Goal: Information Seeking & Learning: Learn about a topic

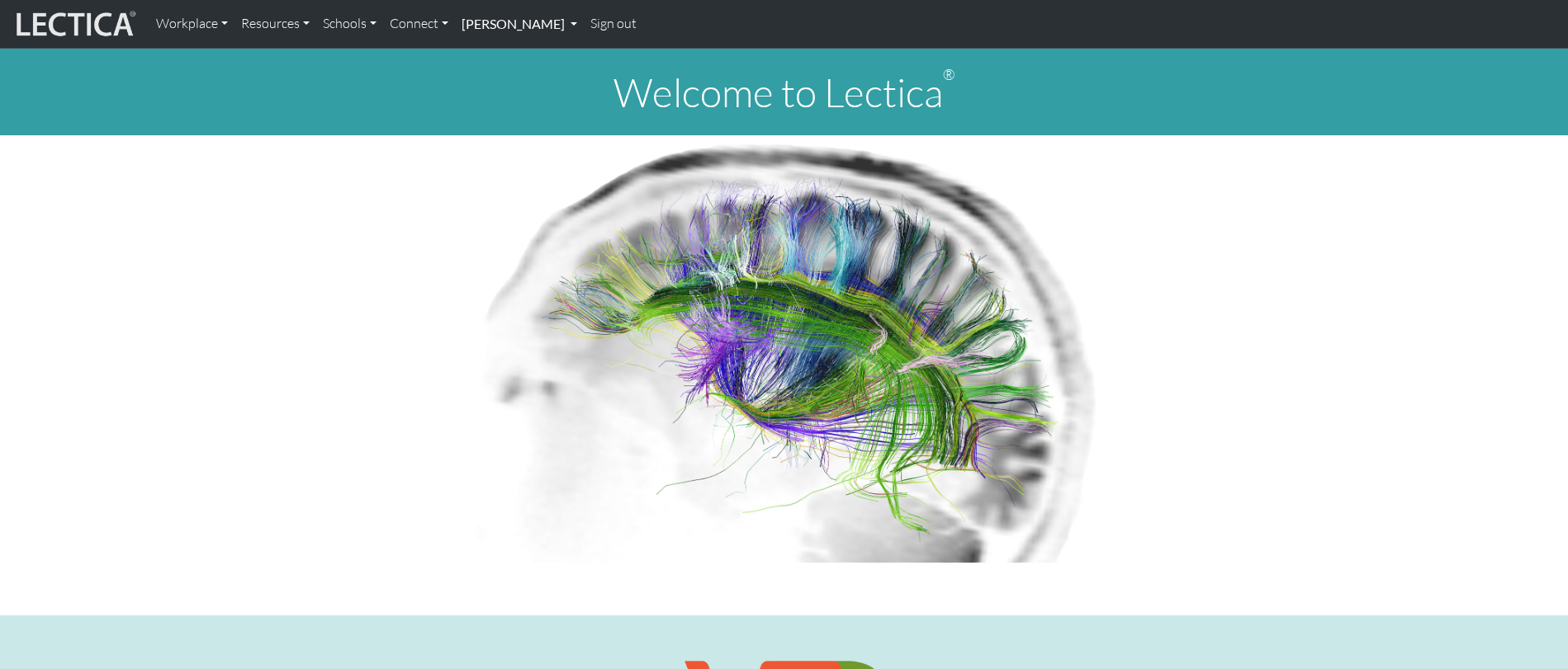
click at [494, 13] on link "[PERSON_NAME]" at bounding box center [519, 24] width 129 height 35
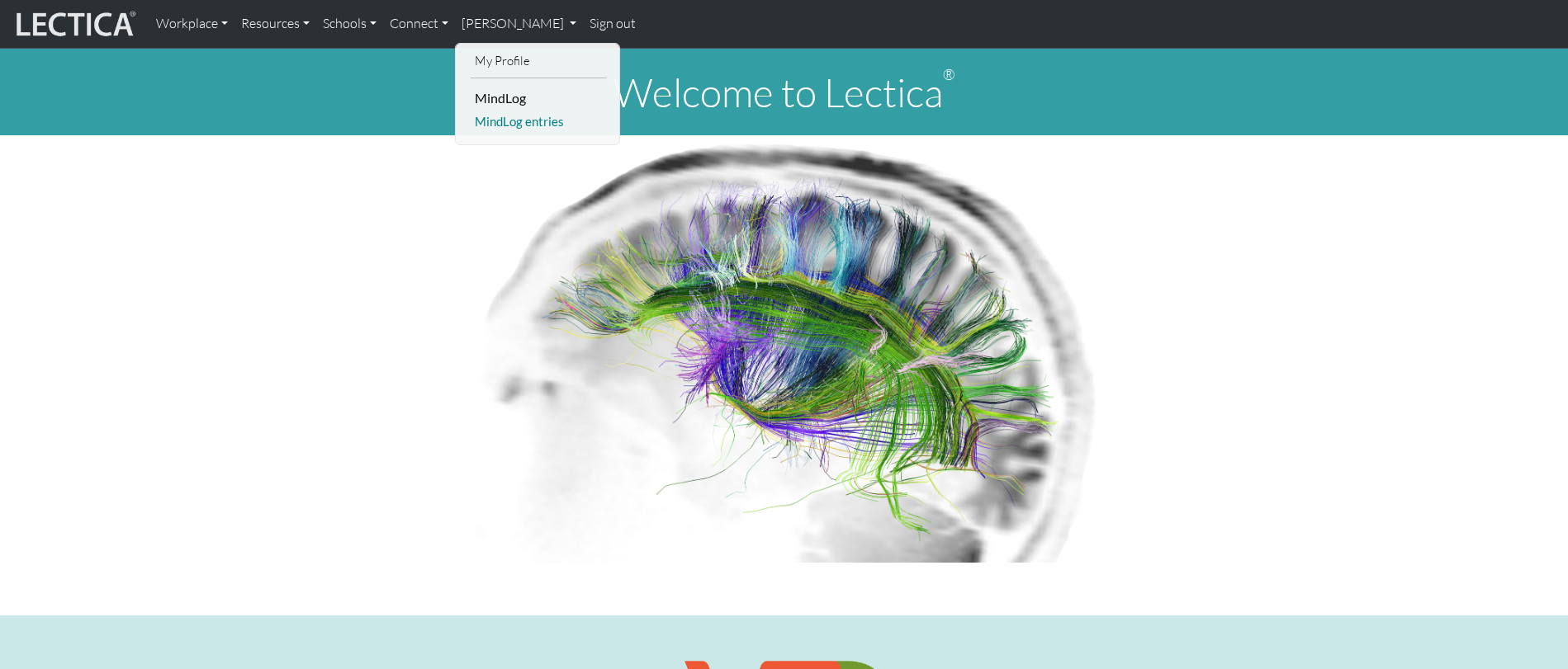
click at [513, 128] on link "MindLog entries" at bounding box center [538, 121] width 136 height 21
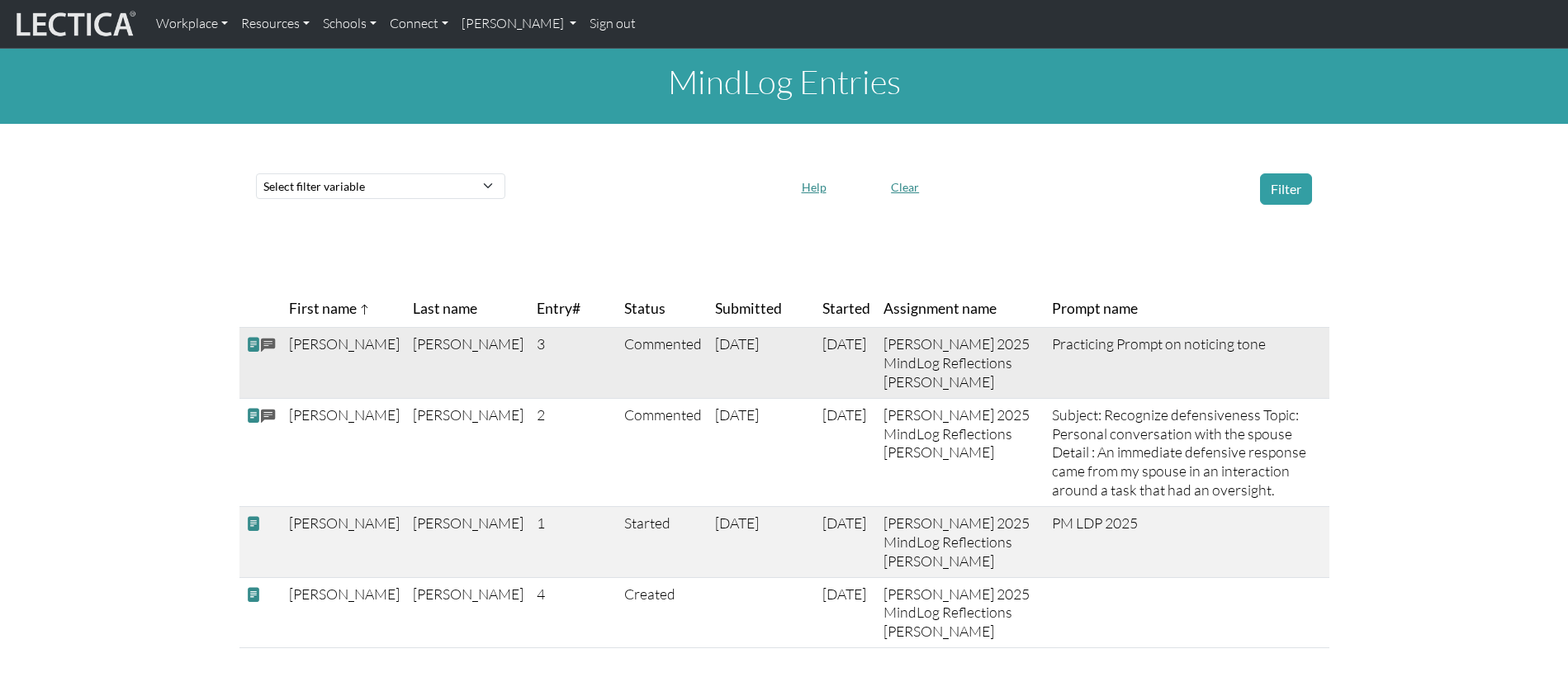
scroll to position [4, 0]
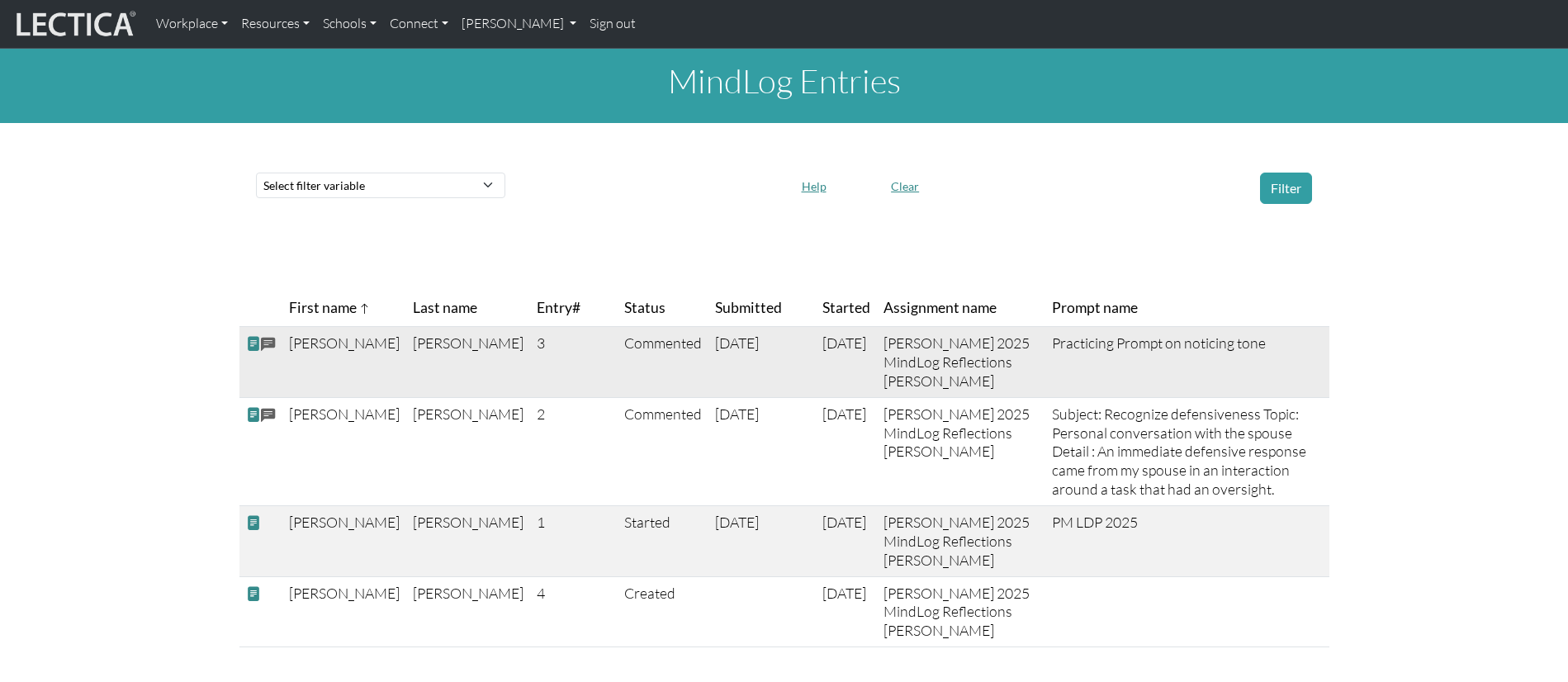
click at [261, 343] on span at bounding box center [268, 344] width 15 height 19
click at [252, 341] on span at bounding box center [253, 343] width 15 height 17
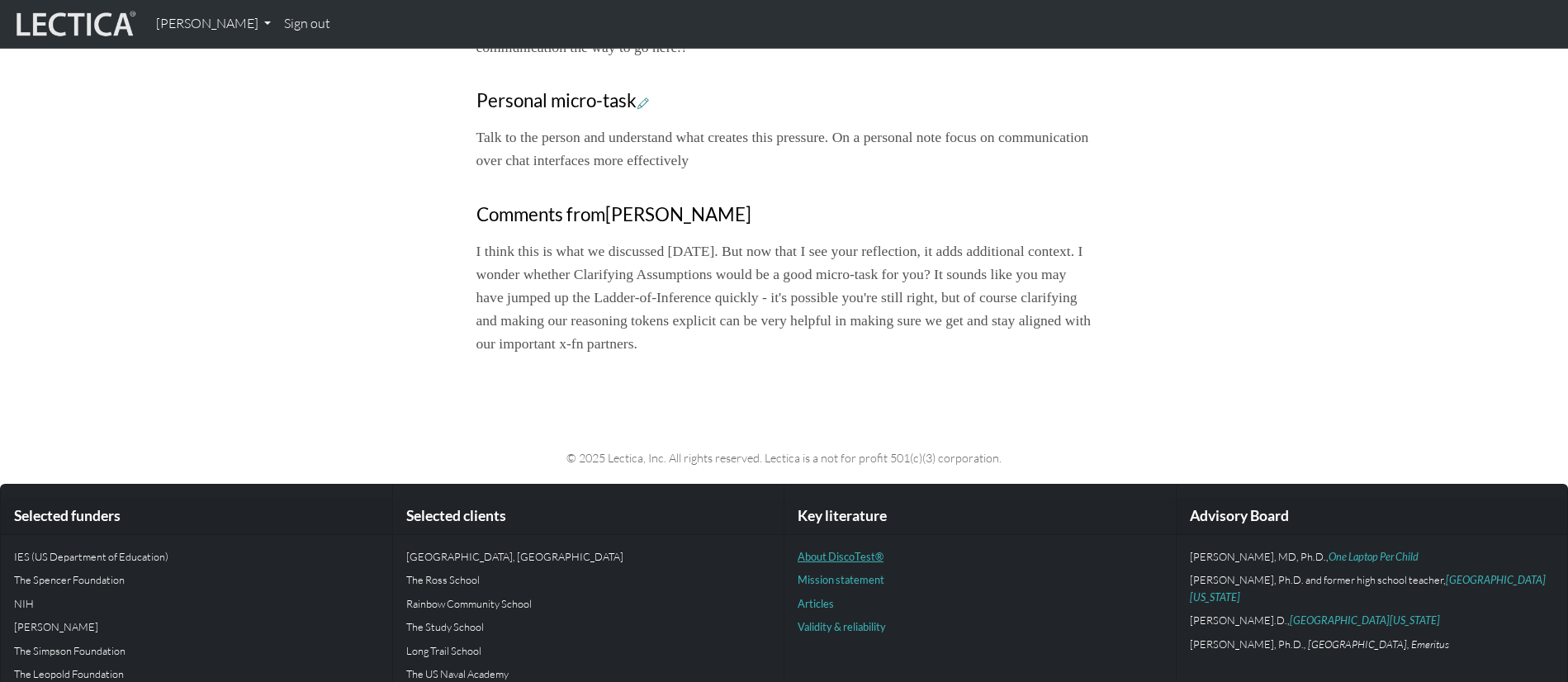
scroll to position [1006, 0]
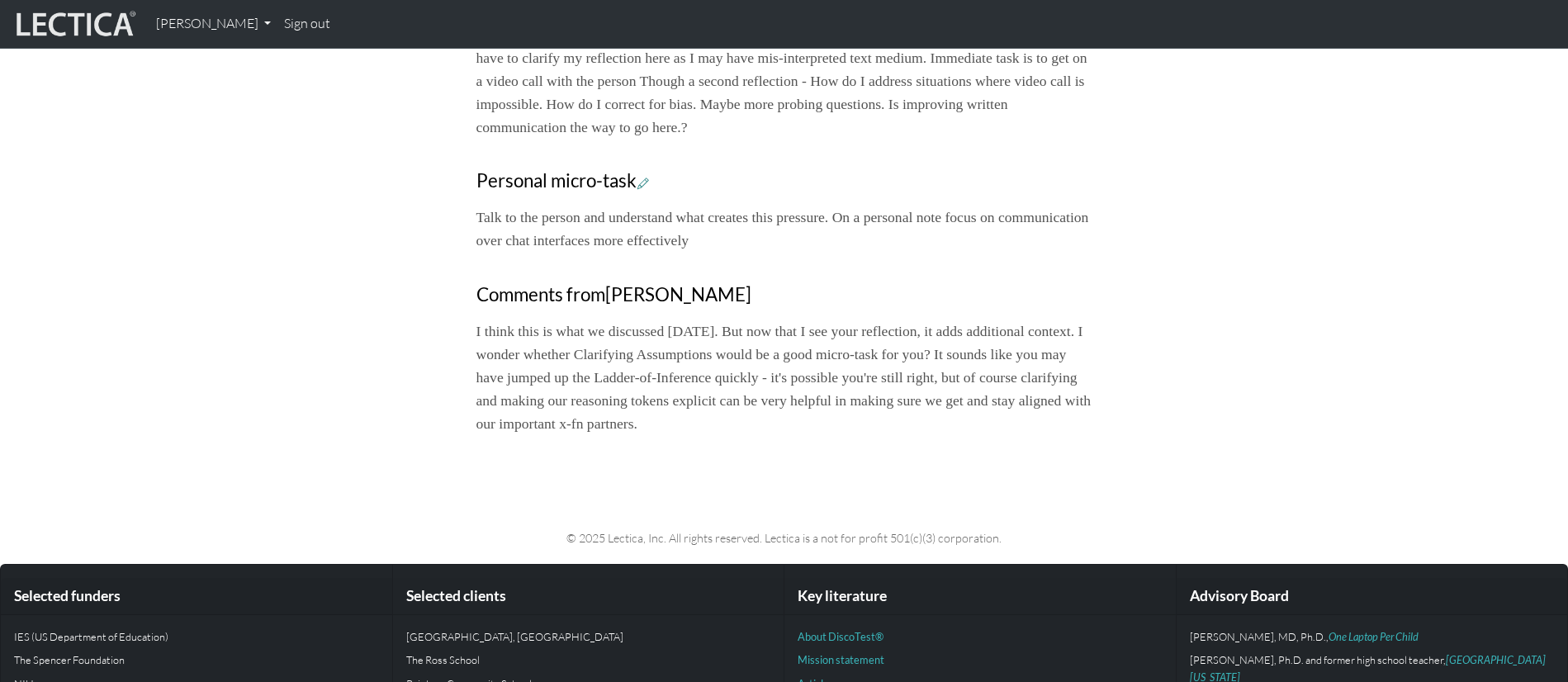
drag, startPoint x: 982, startPoint y: 452, endPoint x: 972, endPoint y: 305, distance: 147.3
click at [961, 380] on p "I think this is what we discussed [DATE]. But now that I see your reflection, i…" at bounding box center [784, 377] width 616 height 116
drag, startPoint x: 569, startPoint y: 336, endPoint x: 957, endPoint y: 428, distance: 398.8
click at [957, 428] on p "I think this is what we discussed [DATE]. But now that I see your reflection, i…" at bounding box center [784, 377] width 616 height 116
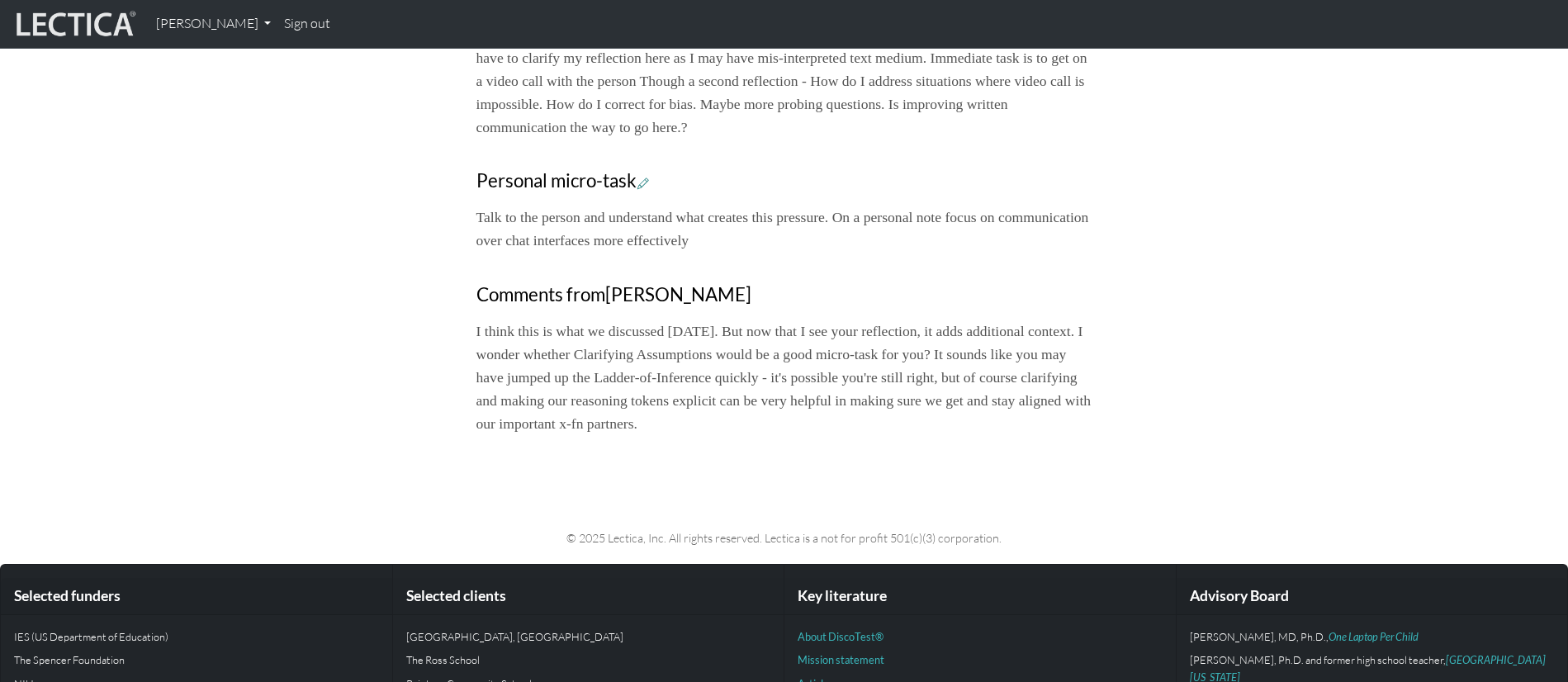
click at [983, 423] on p "I think this is what we discussed [DATE]. But now that I see your reflection, i…" at bounding box center [784, 377] width 616 height 116
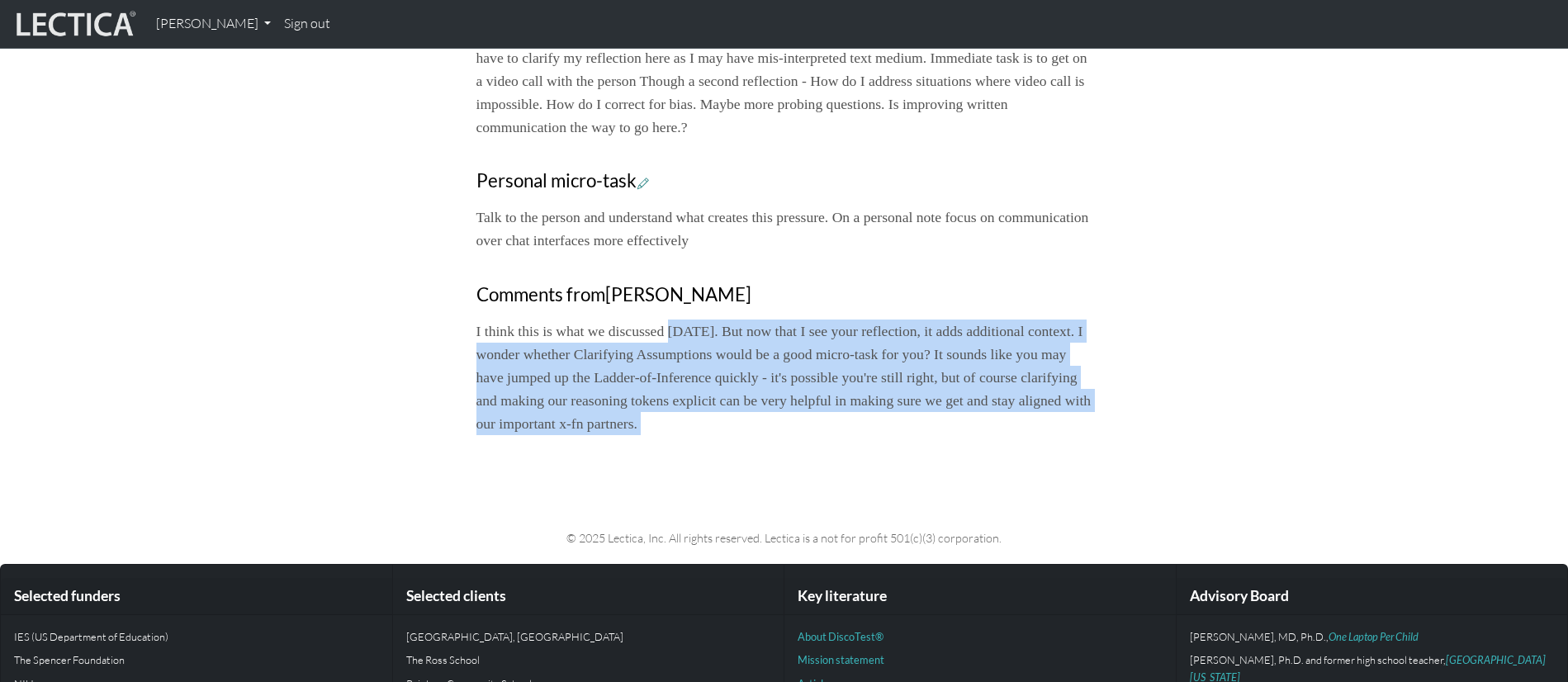
drag, startPoint x: 983, startPoint y: 423, endPoint x: 710, endPoint y: 322, distance: 291.1
click at [710, 321] on p "I think this is what we discussed [DATE]. But now that I see your reflection, i…" at bounding box center [784, 377] width 616 height 116
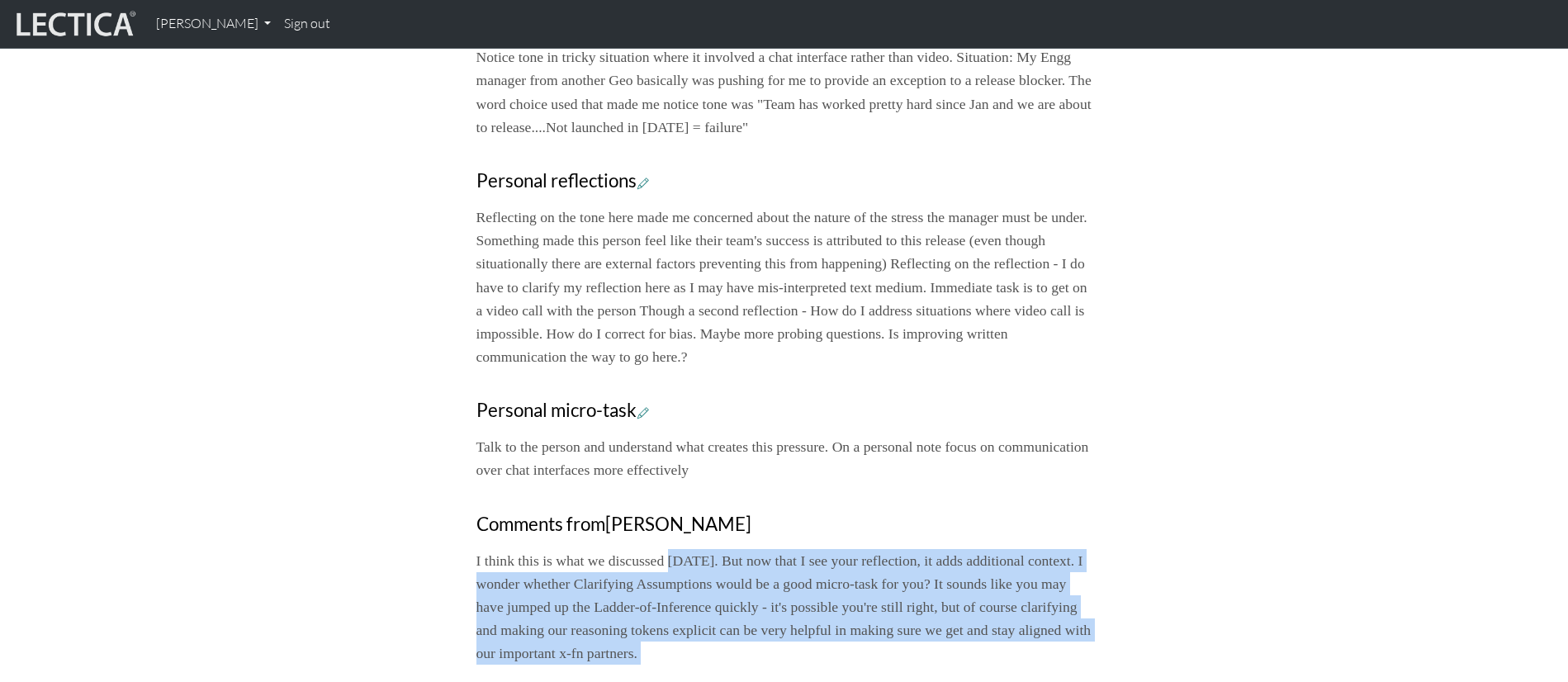
scroll to position [778, 0]
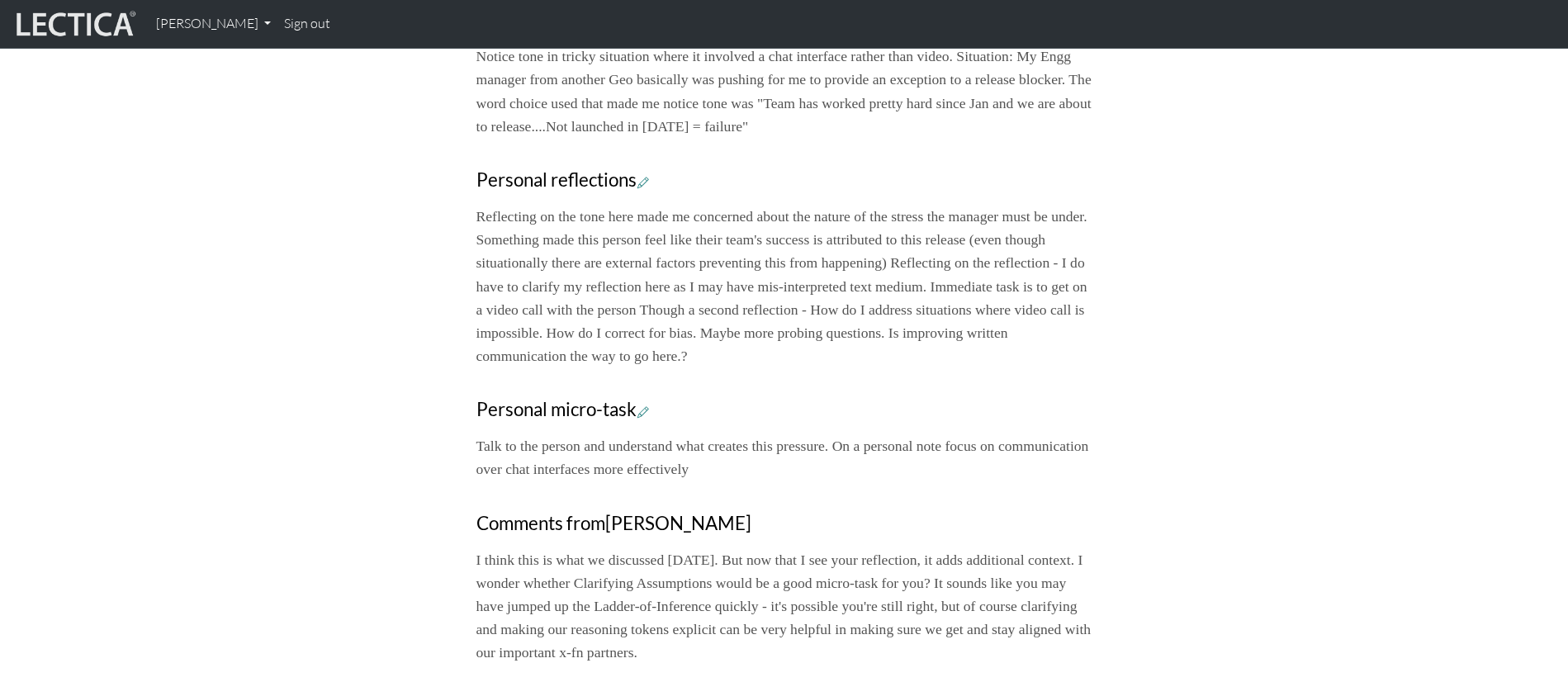
click at [977, 410] on h3 "Personal micro-task" at bounding box center [784, 410] width 616 height 22
drag, startPoint x: 794, startPoint y: 559, endPoint x: 964, endPoint y: 593, distance: 173.4
click at [1029, 660] on p "I think this is what we discussed [DATE]. But now that I see your reflection, i…" at bounding box center [784, 605] width 616 height 116
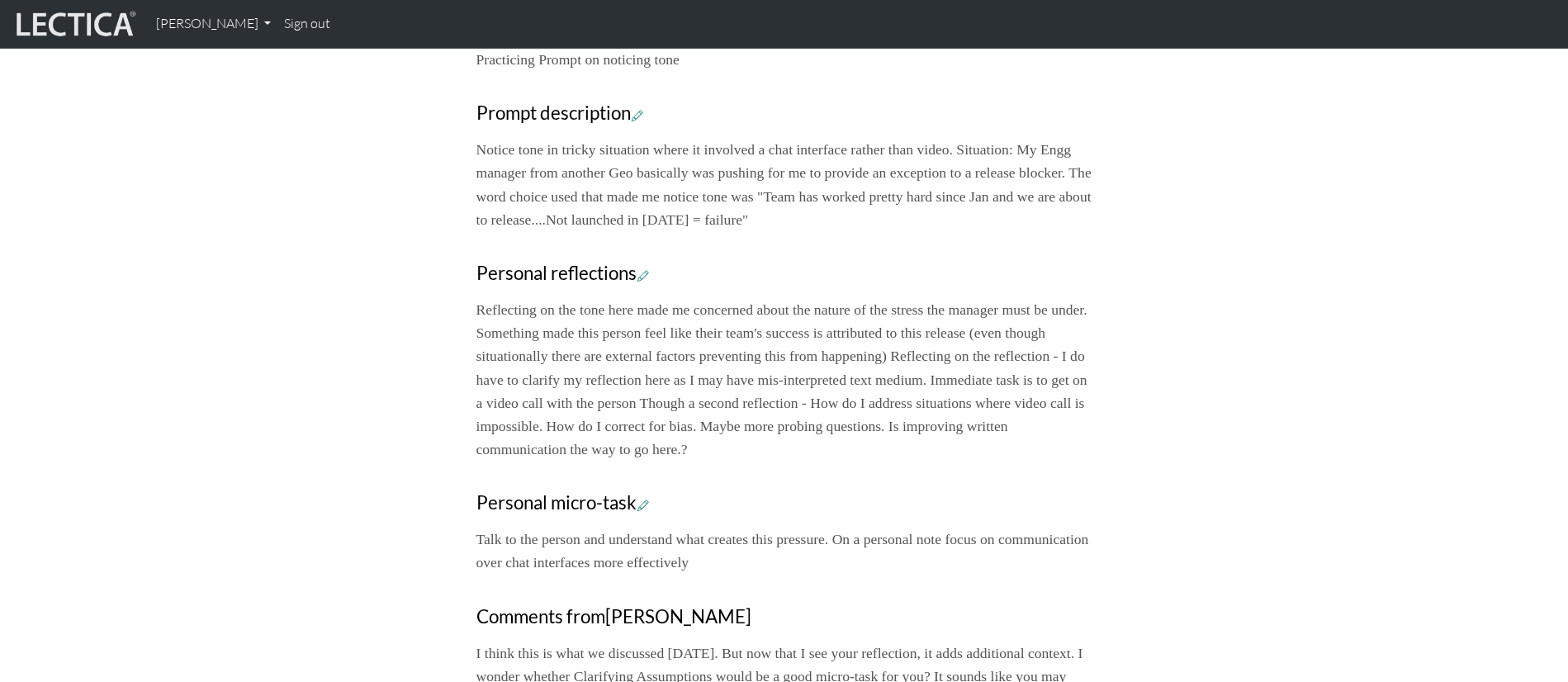
scroll to position [684, 0]
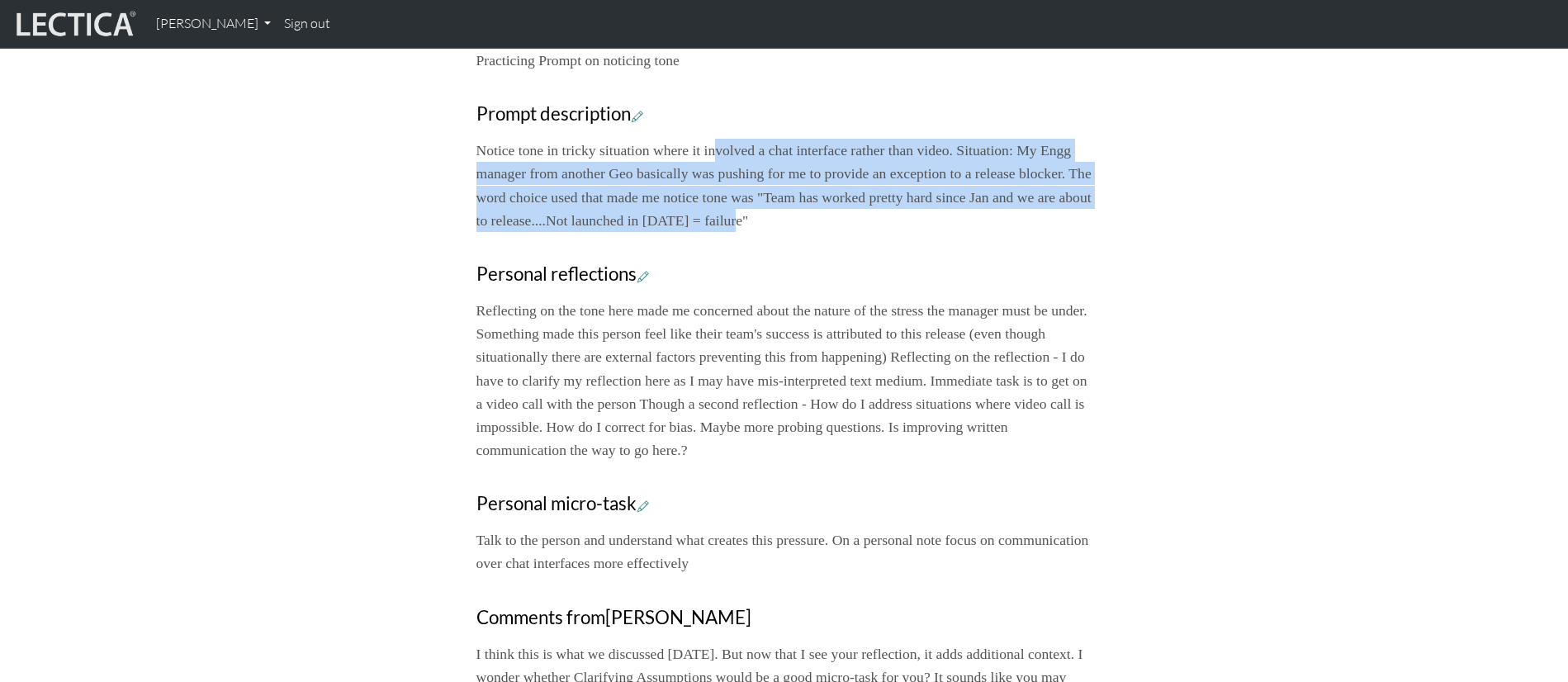
drag, startPoint x: 758, startPoint y: 160, endPoint x: 963, endPoint y: 224, distance: 214.8
click at [963, 224] on p "Notice tone in tricky situation where it involved a chat interface rather than …" at bounding box center [784, 185] width 616 height 93
click at [986, 227] on p "Notice tone in tricky situation where it involved a chat interface rather than …" at bounding box center [784, 185] width 616 height 93
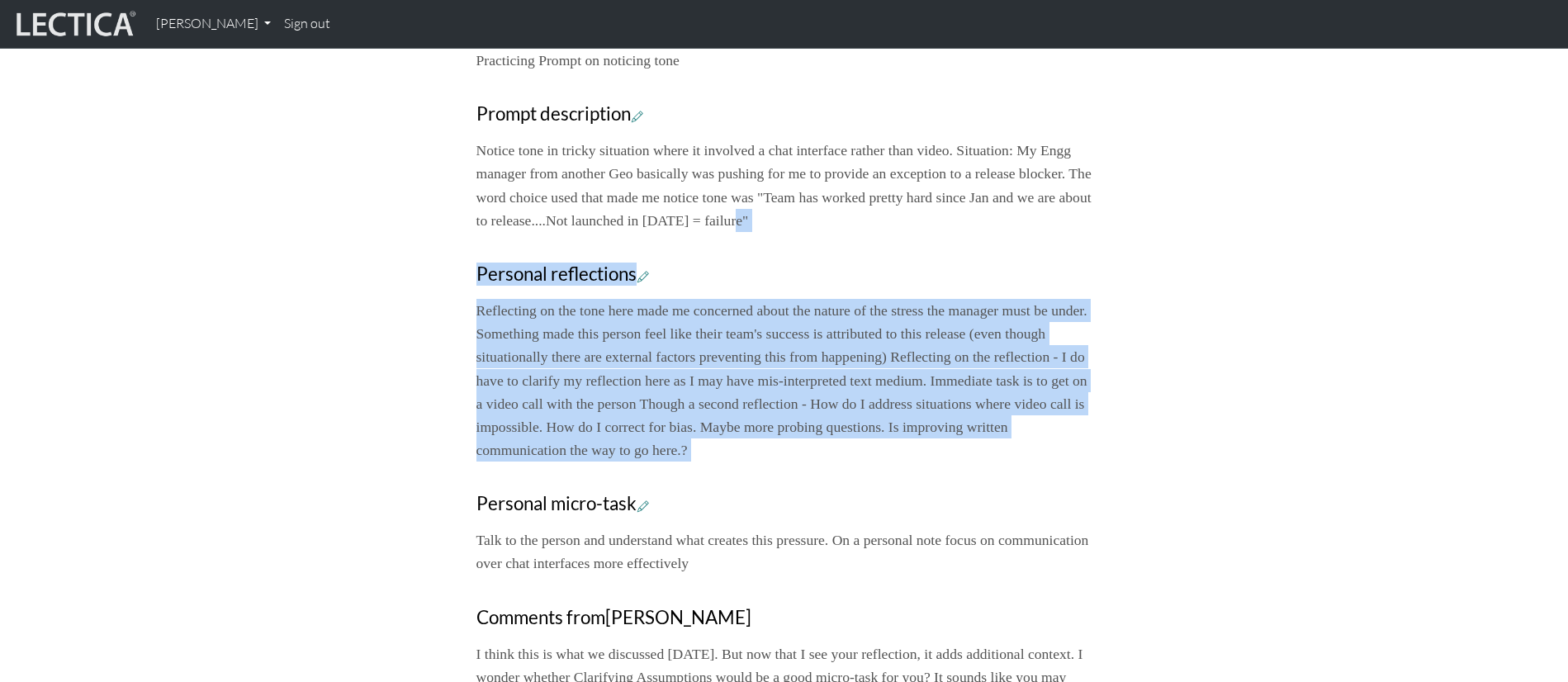
drag, startPoint x: 986, startPoint y: 227, endPoint x: 1041, endPoint y: 445, distance: 224.8
click at [1041, 445] on div "Your growth chart Once you have received a Lectical™ Score in MindLog, your gro…" at bounding box center [784, 155] width 636 height 1233
click at [831, 393] on p "Reflecting on the tone here made me concerned about the nature of the stress th…" at bounding box center [784, 380] width 616 height 163
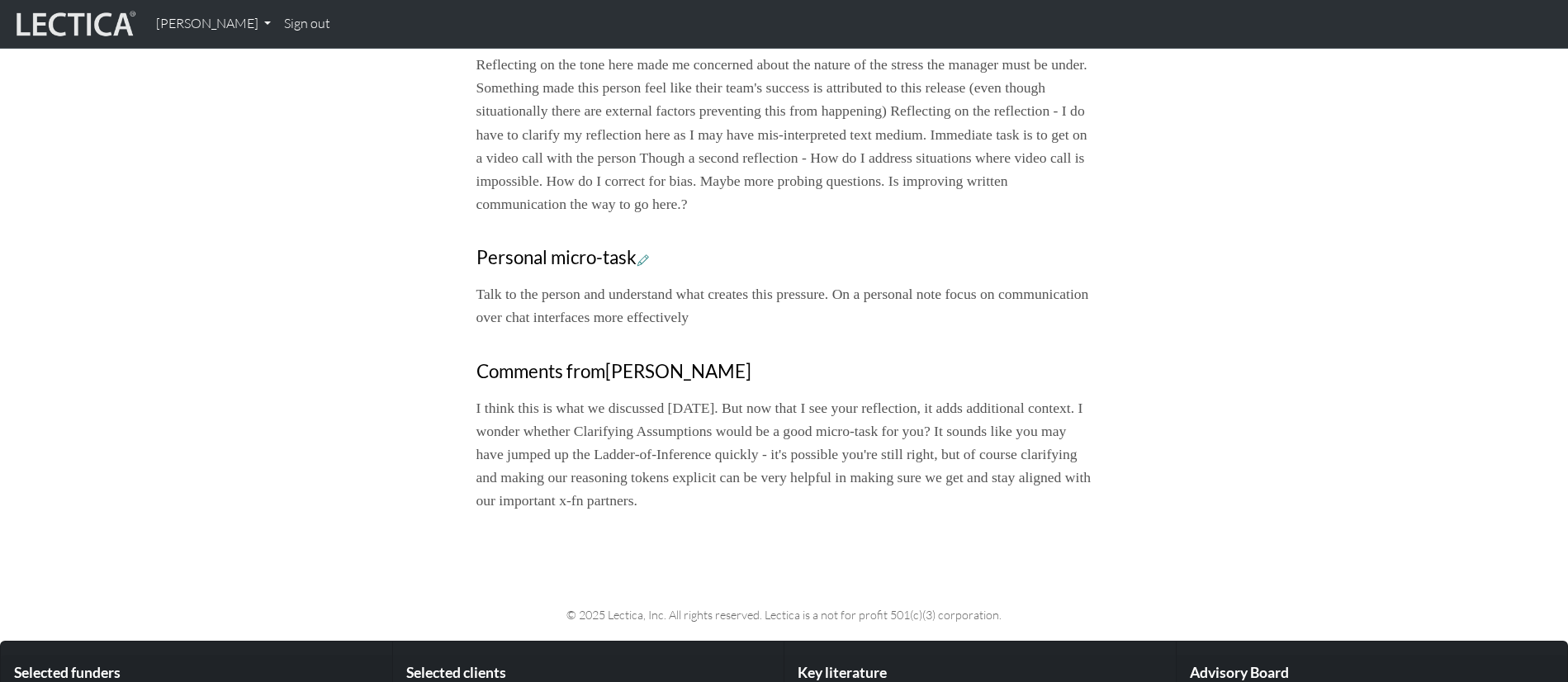
scroll to position [930, 0]
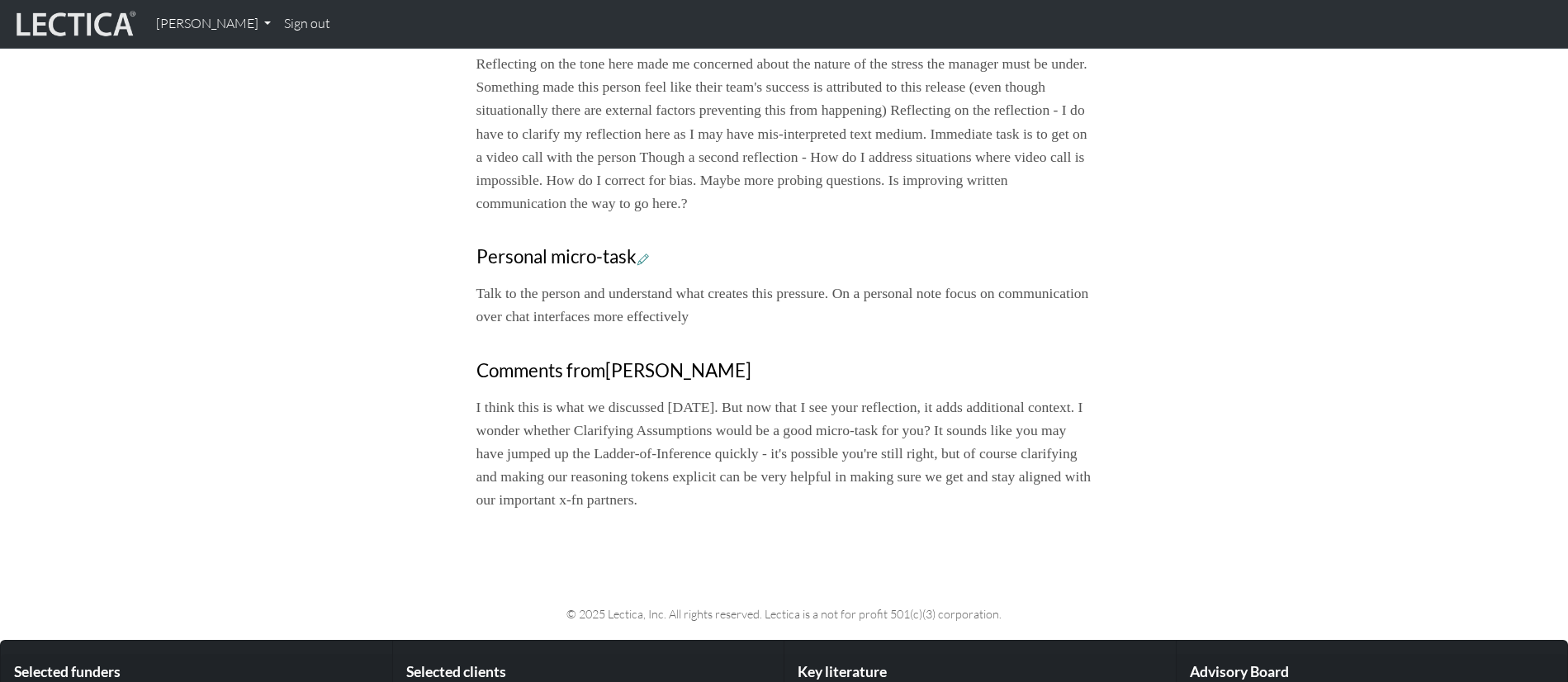
drag, startPoint x: 563, startPoint y: 428, endPoint x: 977, endPoint y: 523, distance: 424.8
click at [964, 509] on p "I think this is what we discussed [DATE]. But now that I see your reflection, i…" at bounding box center [784, 453] width 616 height 116
drag, startPoint x: 961, startPoint y: 503, endPoint x: 823, endPoint y: 386, distance: 180.9
click at [823, 386] on div "Comments from [PERSON_NAME] I think this is what we discussed [DATE]. But now t…" at bounding box center [784, 435] width 616 height 152
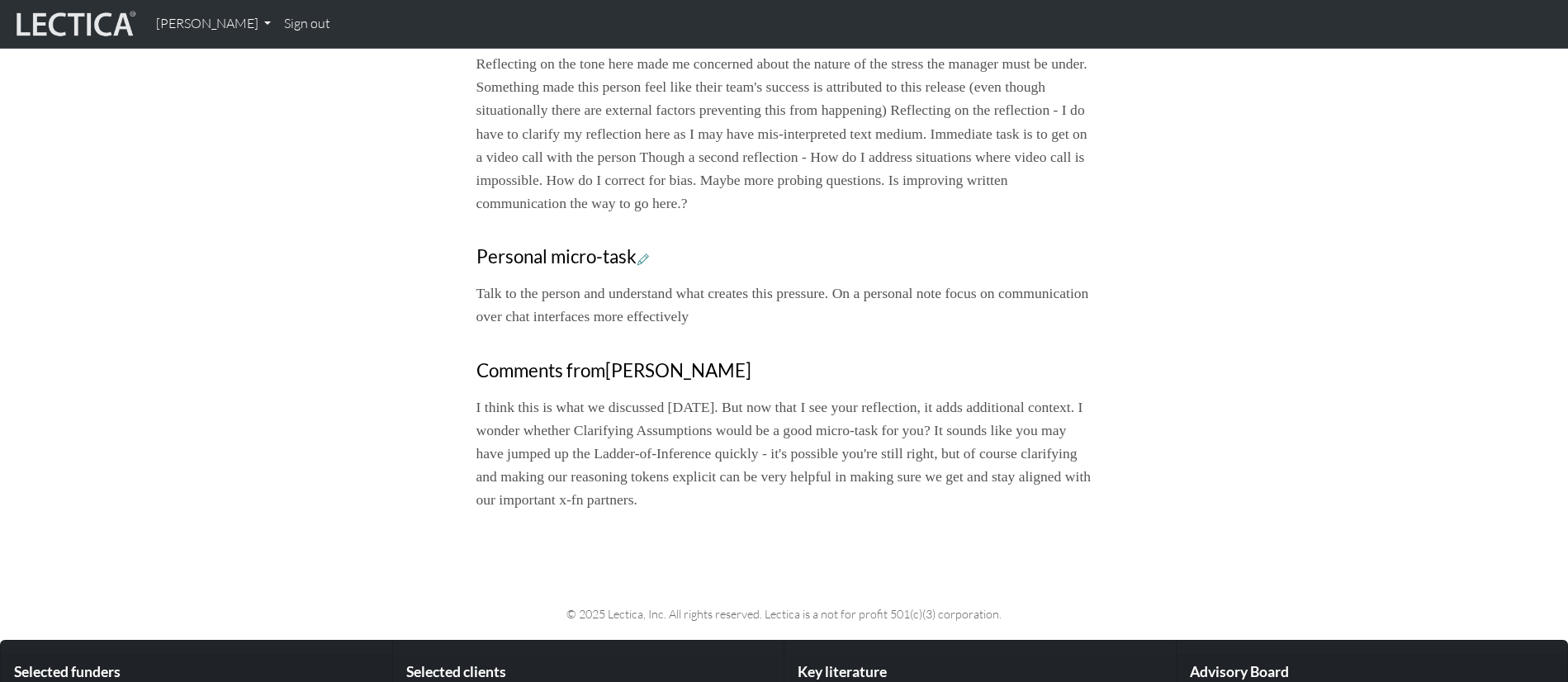
click at [913, 466] on p "I think this is what we discussed [DATE]. But now that I see your reflection, i…" at bounding box center [784, 453] width 616 height 116
drag, startPoint x: 963, startPoint y: 481, endPoint x: 853, endPoint y: 402, distance: 135.4
